Goal: Task Accomplishment & Management: Complete application form

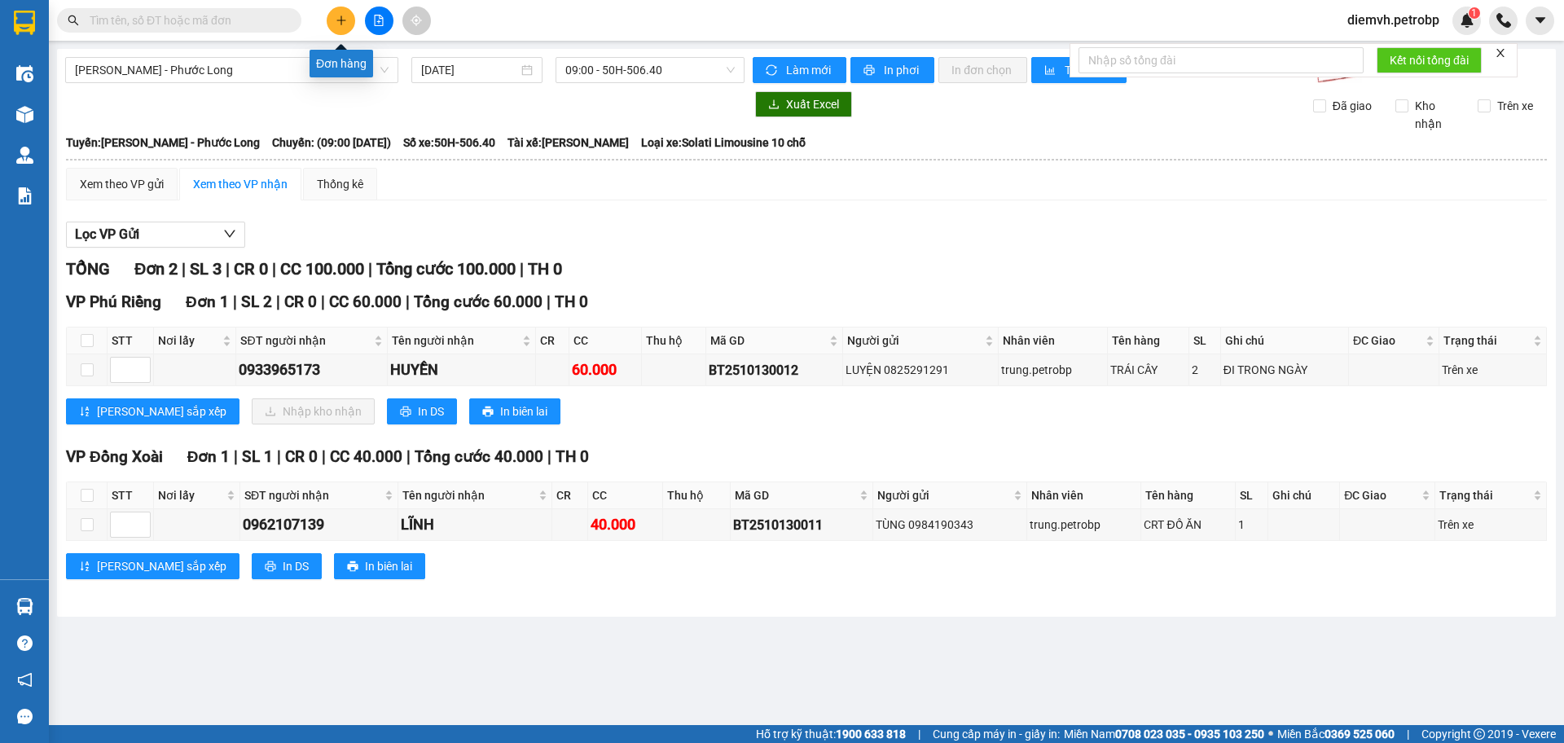
click at [334, 20] on button at bounding box center [341, 21] width 29 height 29
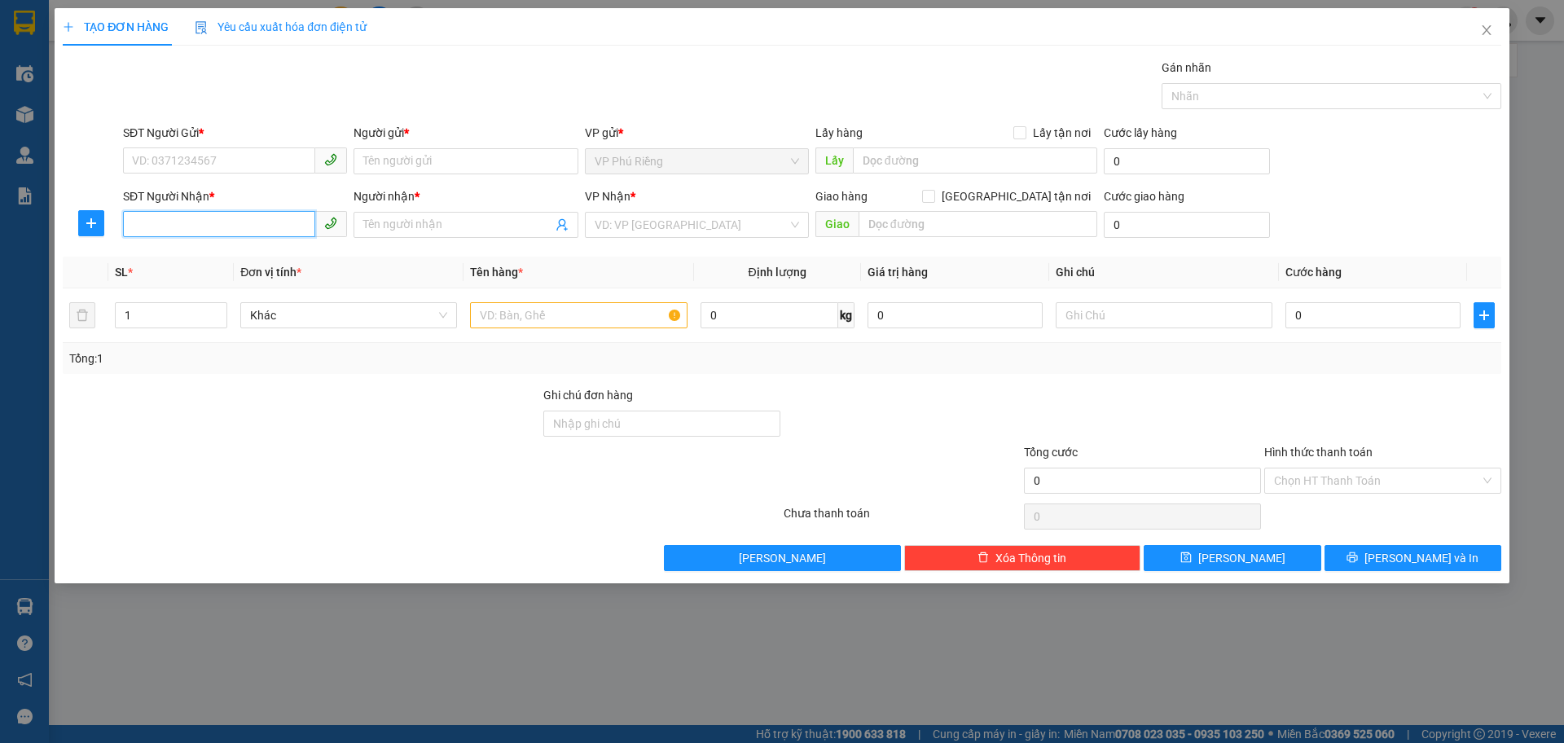
click at [238, 217] on input "SĐT Người Nhận *" at bounding box center [219, 224] width 192 height 26
click at [230, 262] on div "0334718566 - Trang" at bounding box center [235, 257] width 204 height 18
type input "0334718566"
type input "Trang"
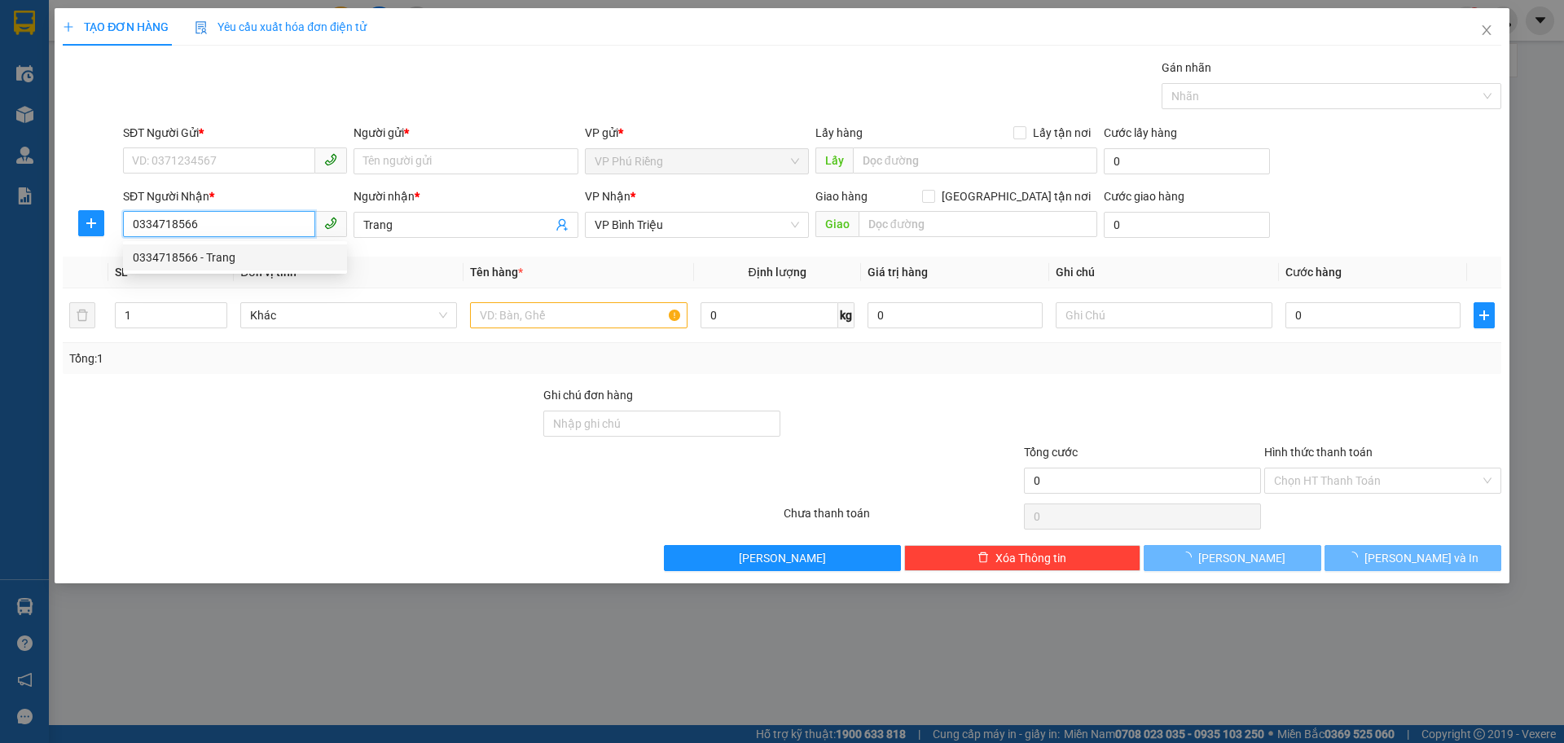
type input "180.000"
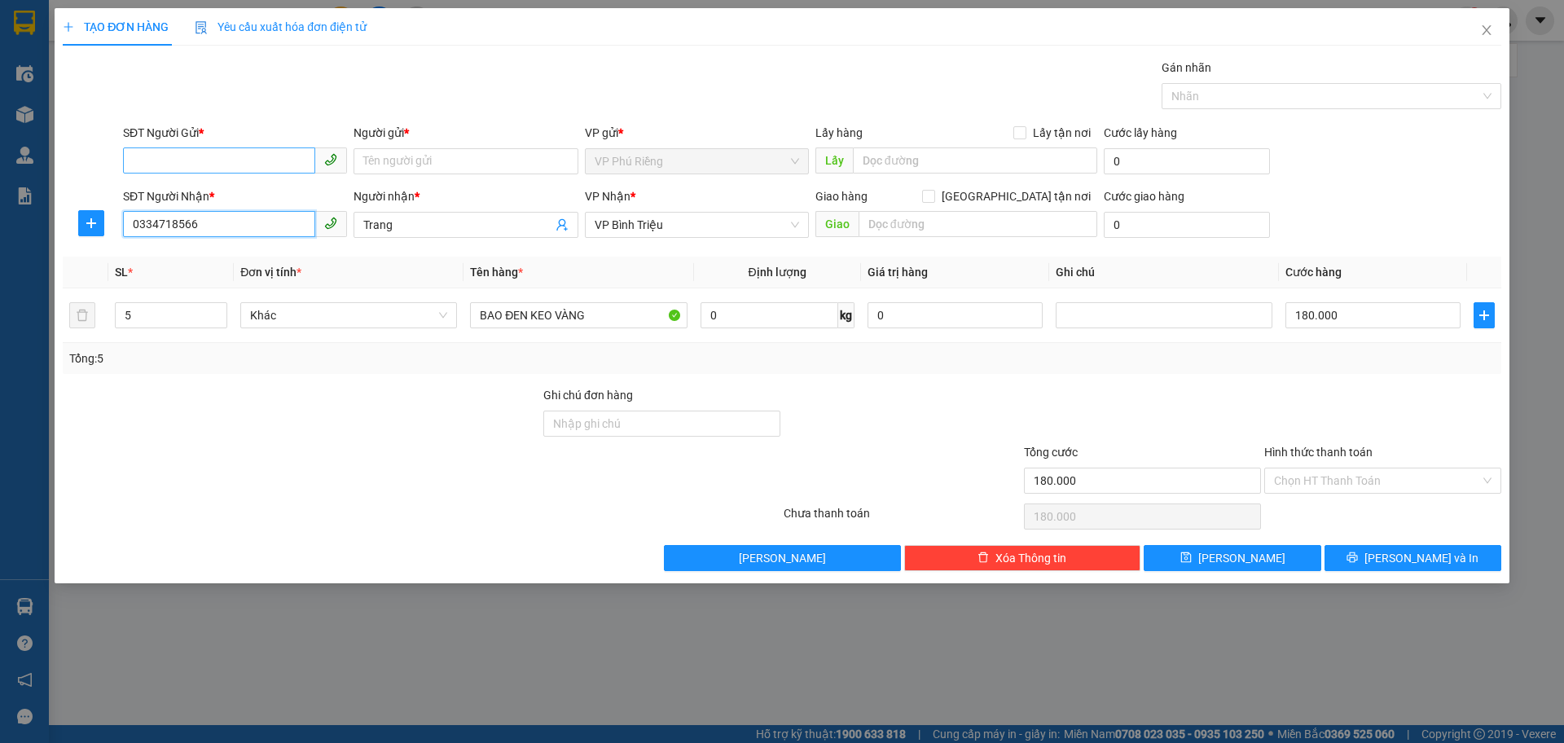
type input "0334718566"
click at [234, 151] on input "SĐT Người Gửi *" at bounding box center [219, 160] width 192 height 26
click at [221, 191] on div "0961280995 - HƯỜNG" at bounding box center [235, 194] width 204 height 18
type input "0961280995"
type input "HƯỜNG"
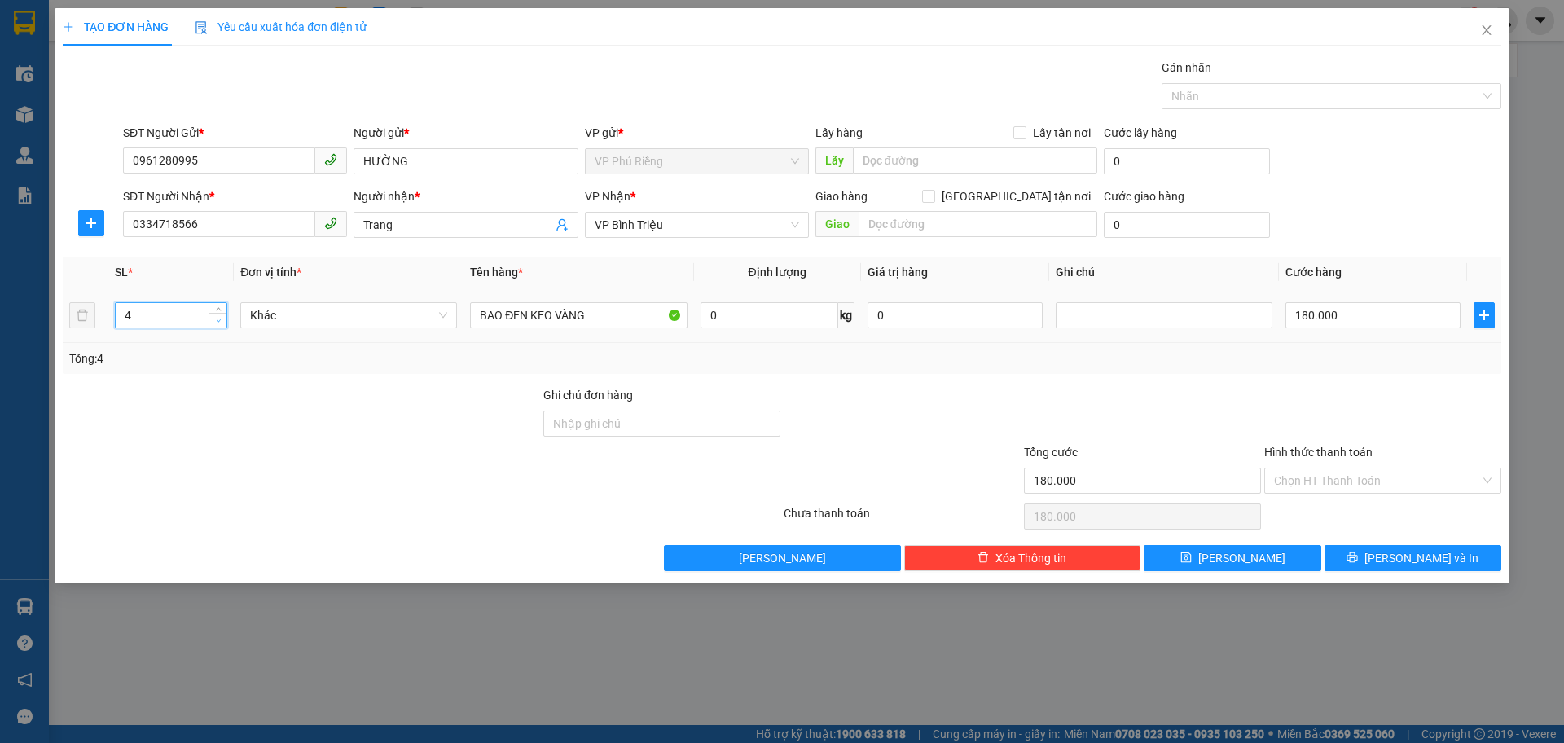
click at [220, 318] on icon "down" at bounding box center [219, 321] width 6 height 6
type input "2"
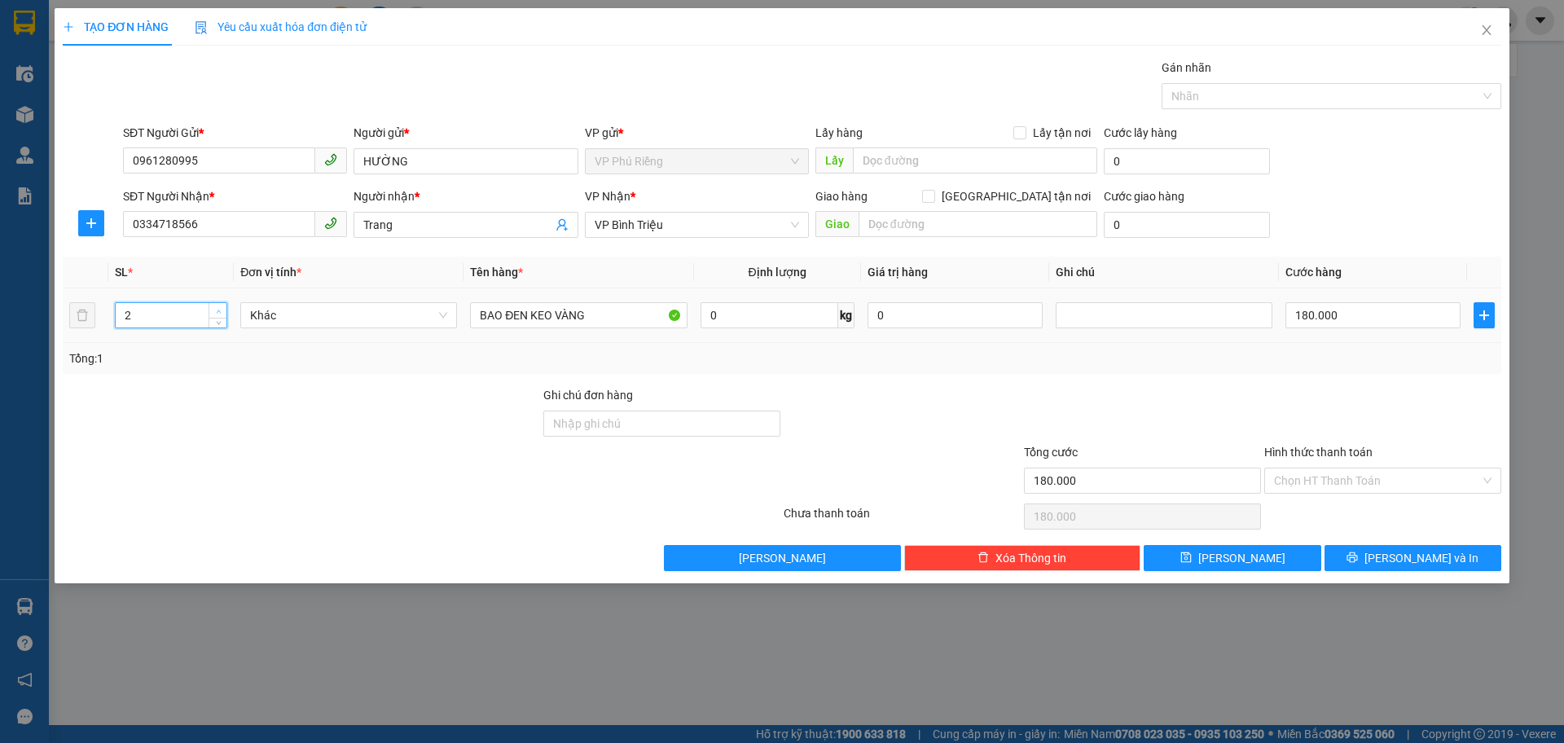
click at [222, 309] on span "up" at bounding box center [218, 311] width 10 height 10
click at [1298, 314] on input "180.000" at bounding box center [1372, 315] width 175 height 26
type input "0"
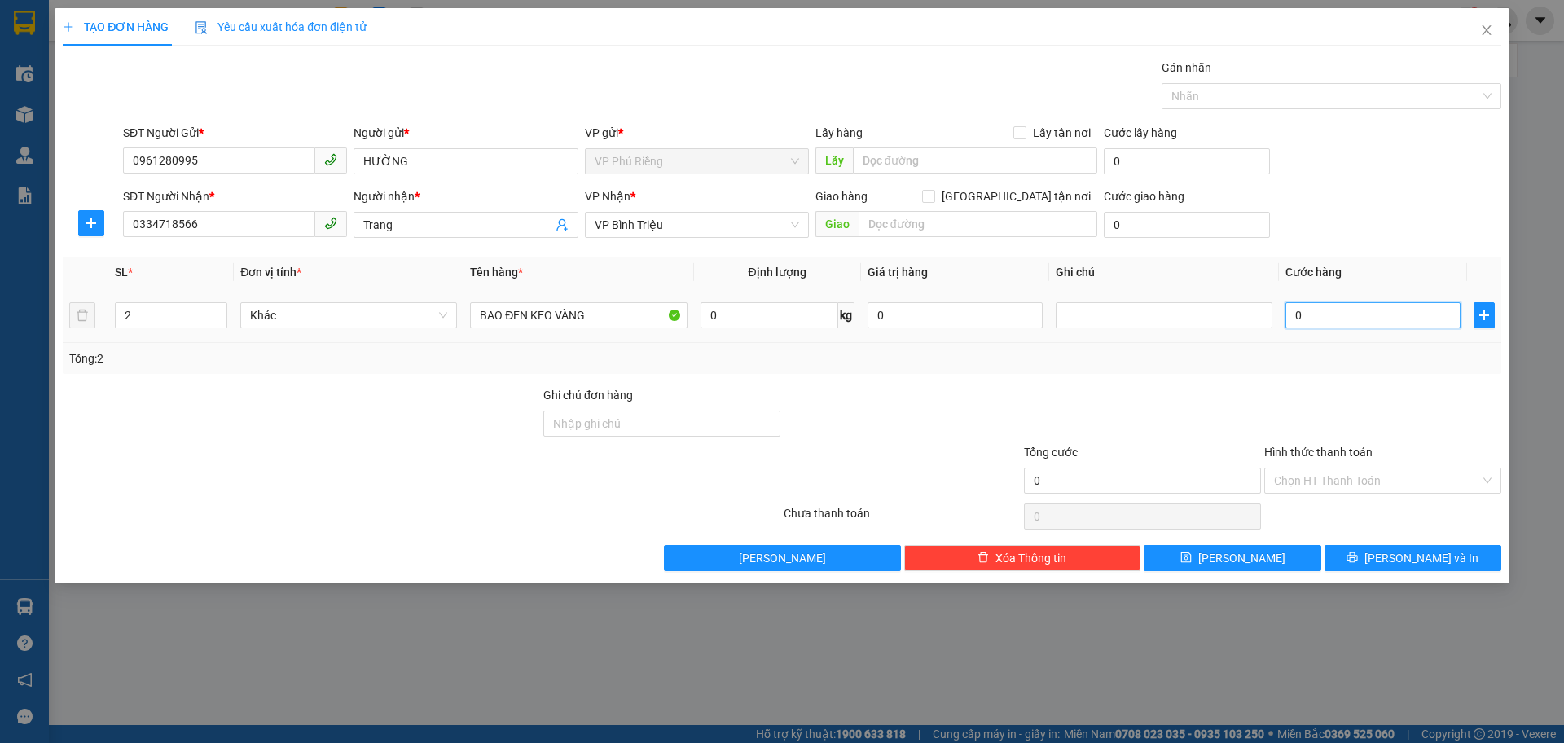
click at [1287, 310] on input "0" at bounding box center [1372, 315] width 175 height 26
click at [1292, 318] on input "0" at bounding box center [1372, 315] width 175 height 26
type input "80"
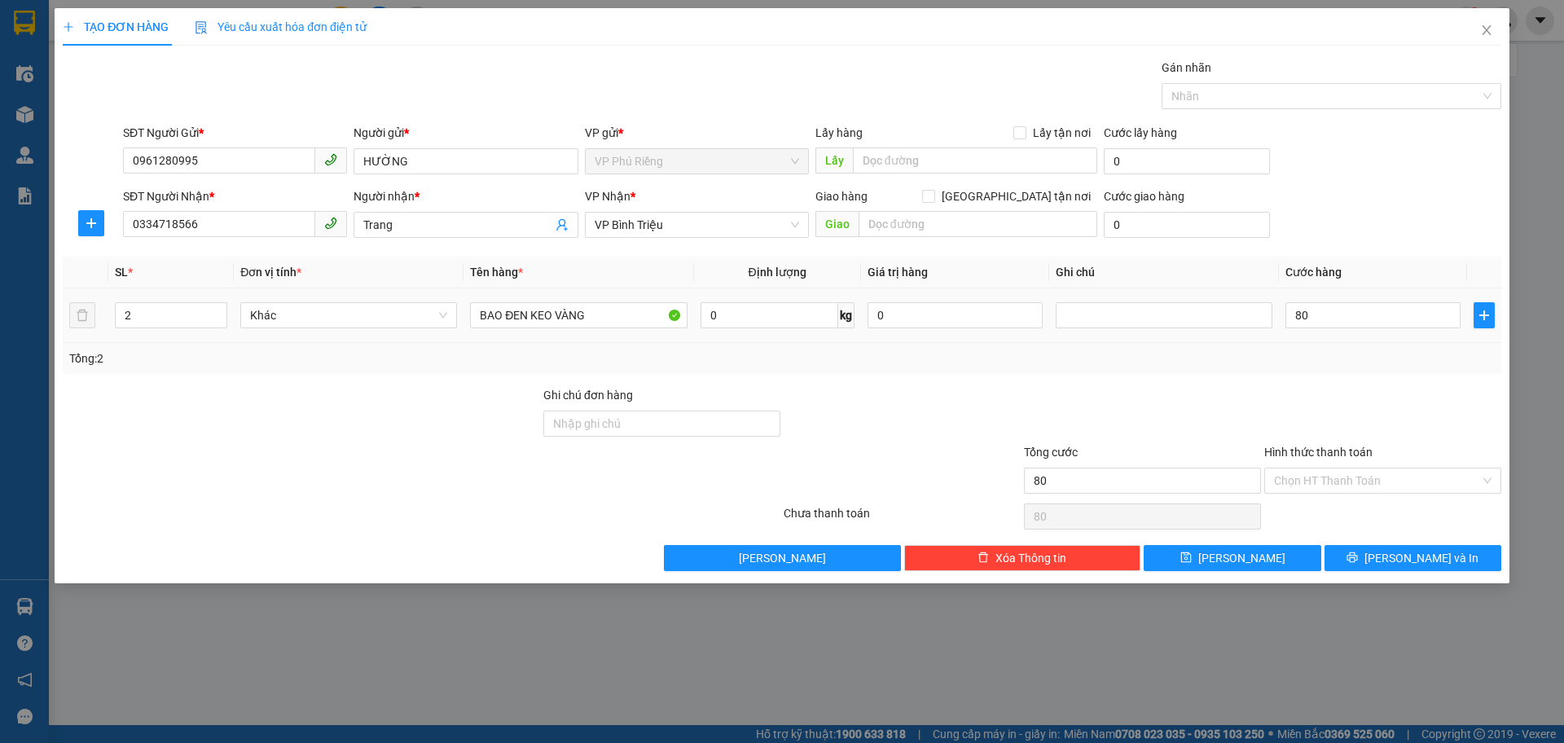
type input "80.000"
drag, startPoint x: 1311, startPoint y: 343, endPoint x: 1320, endPoint y: 366, distance: 24.5
click at [1313, 343] on div "Tổng: 2" at bounding box center [782, 358] width 1438 height 31
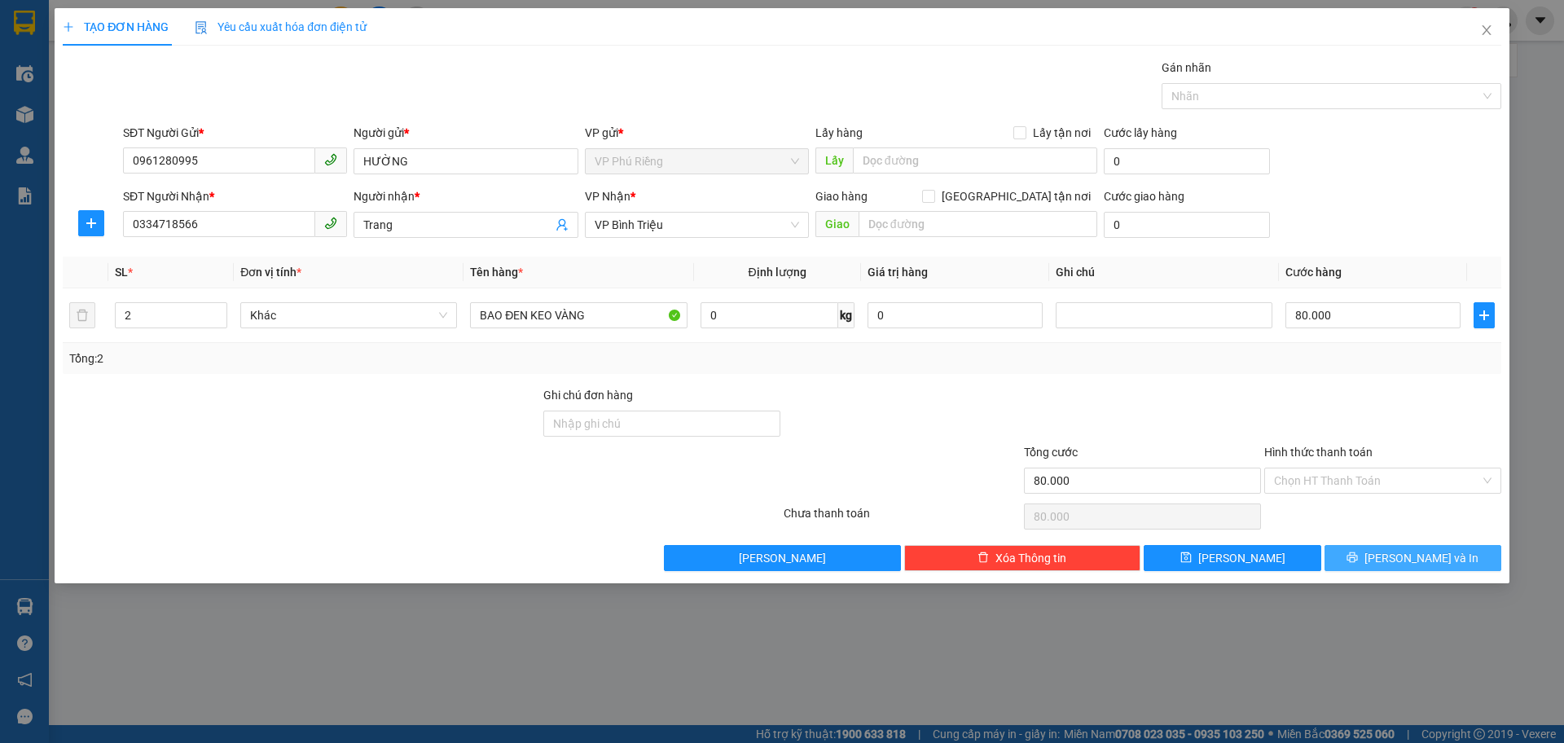
click at [1379, 555] on button "[PERSON_NAME] và In" at bounding box center [1412, 558] width 177 height 26
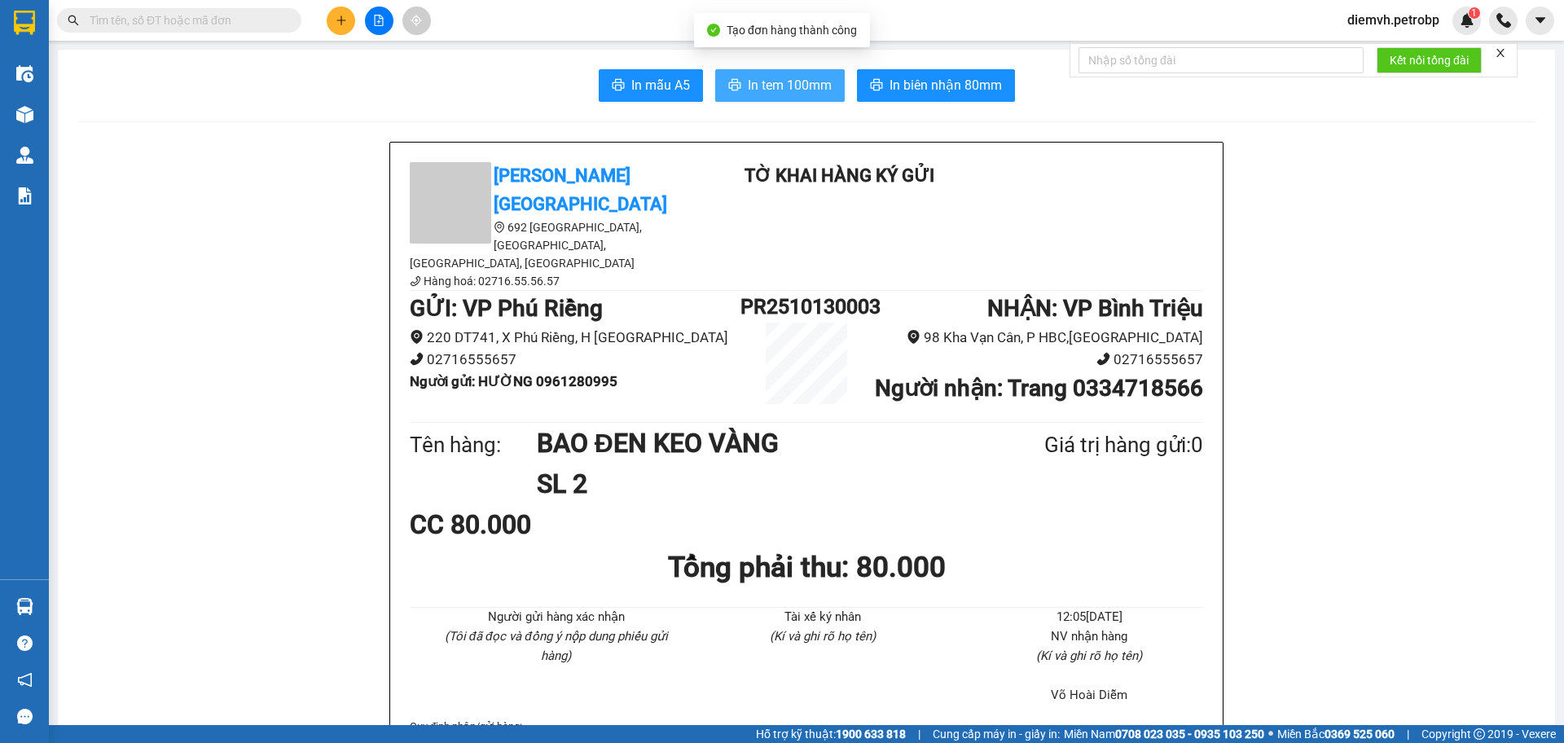
click at [769, 82] on span "In tem 100mm" at bounding box center [790, 85] width 84 height 20
